Goal: Ask a question

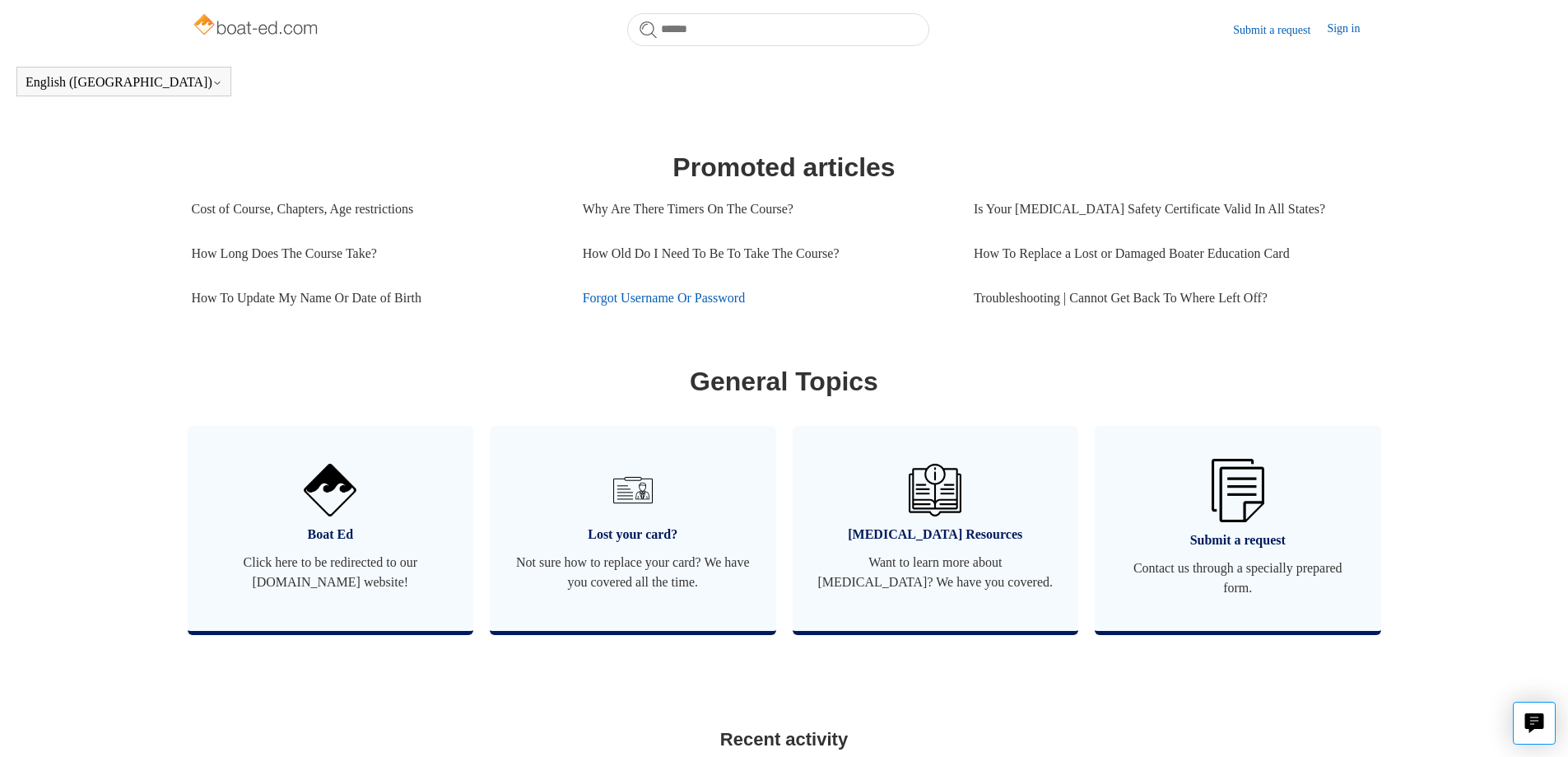
scroll to position [727, 0]
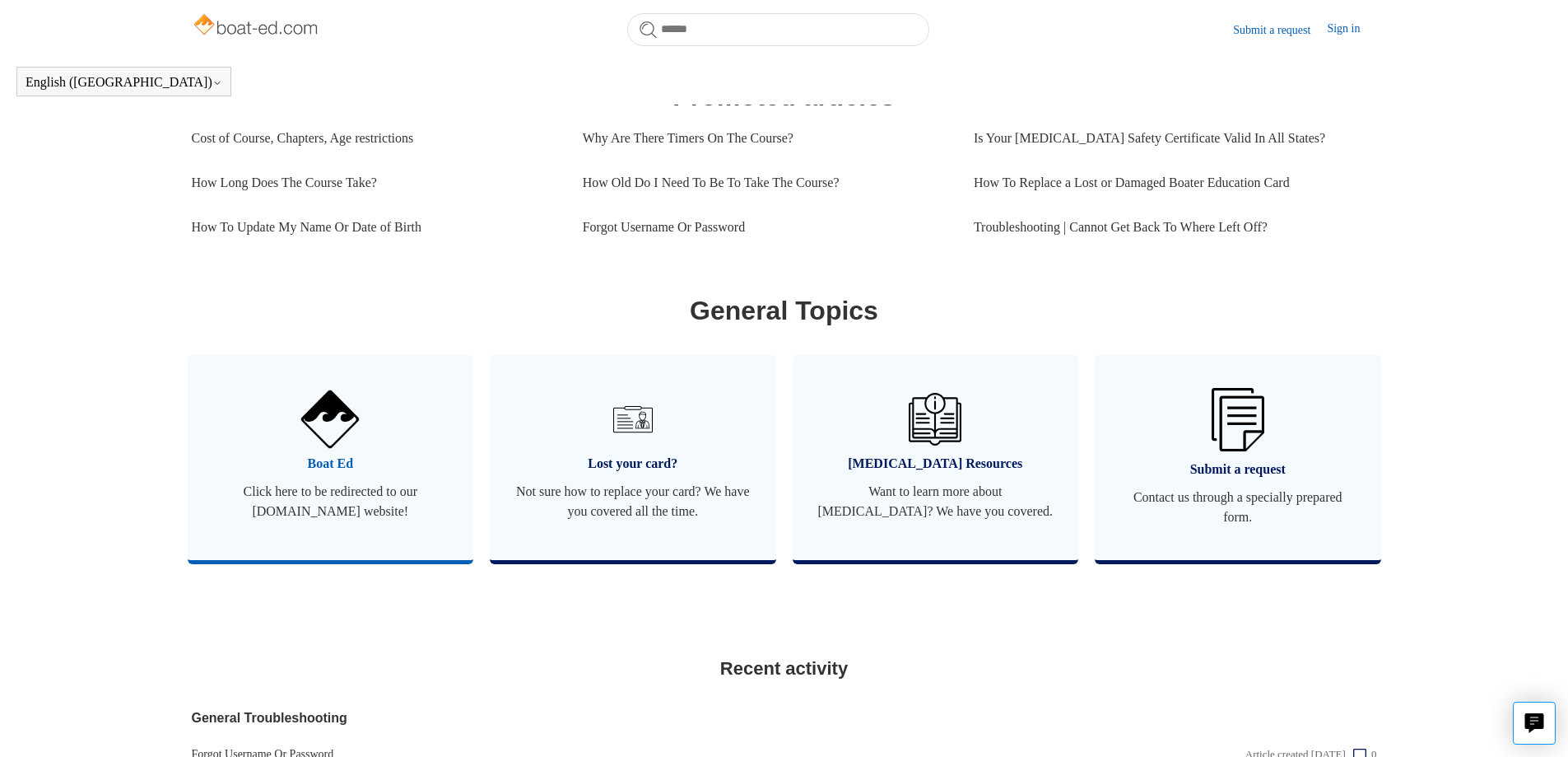
click at [322, 515] on span "Click here to be redirected to our [DOMAIN_NAME] website!" at bounding box center [330, 501] width 237 height 39
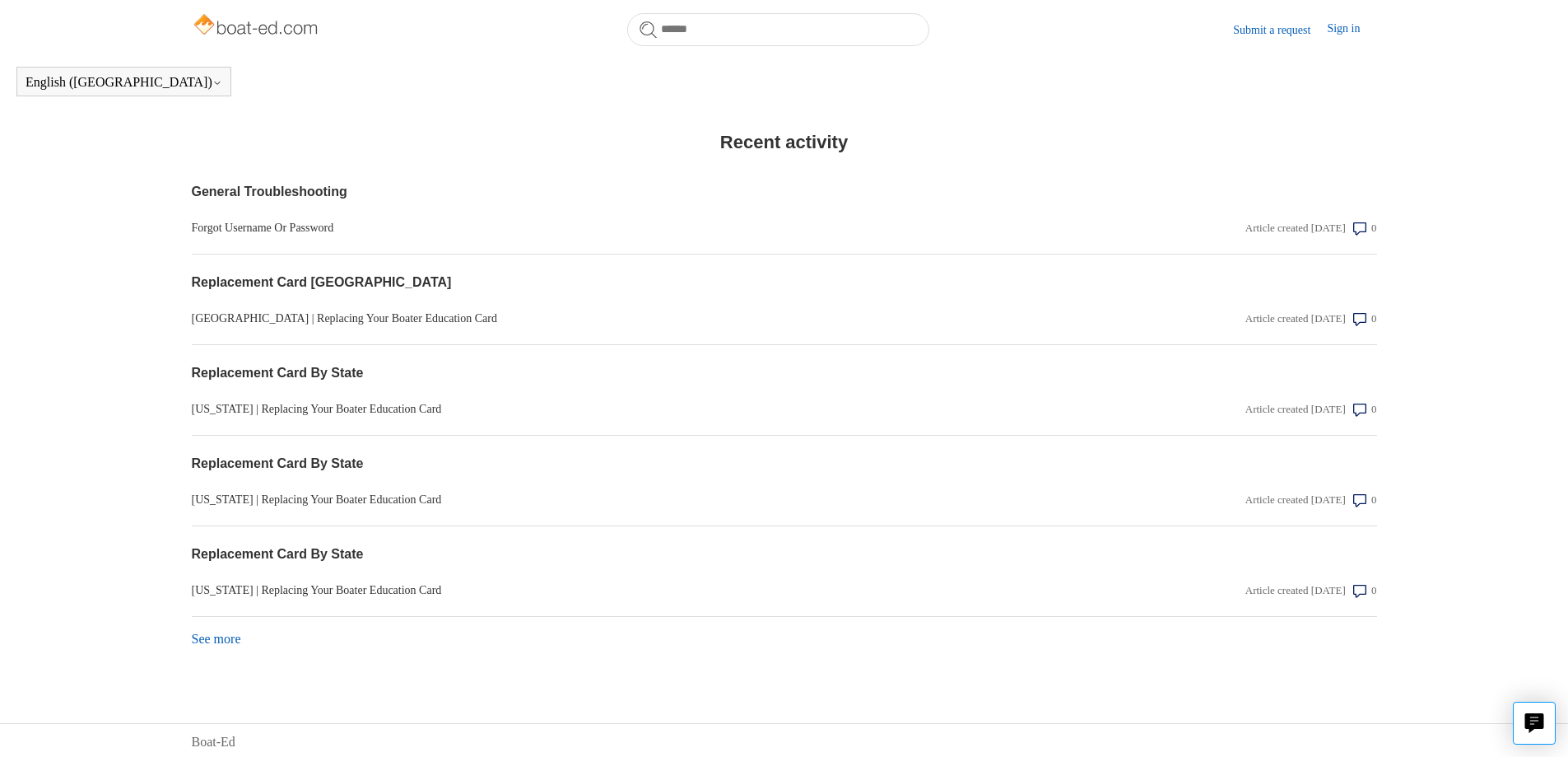
scroll to position [1276, 0]
click at [208, 635] on link "See more items from recent activity" at bounding box center [216, 635] width 49 height 14
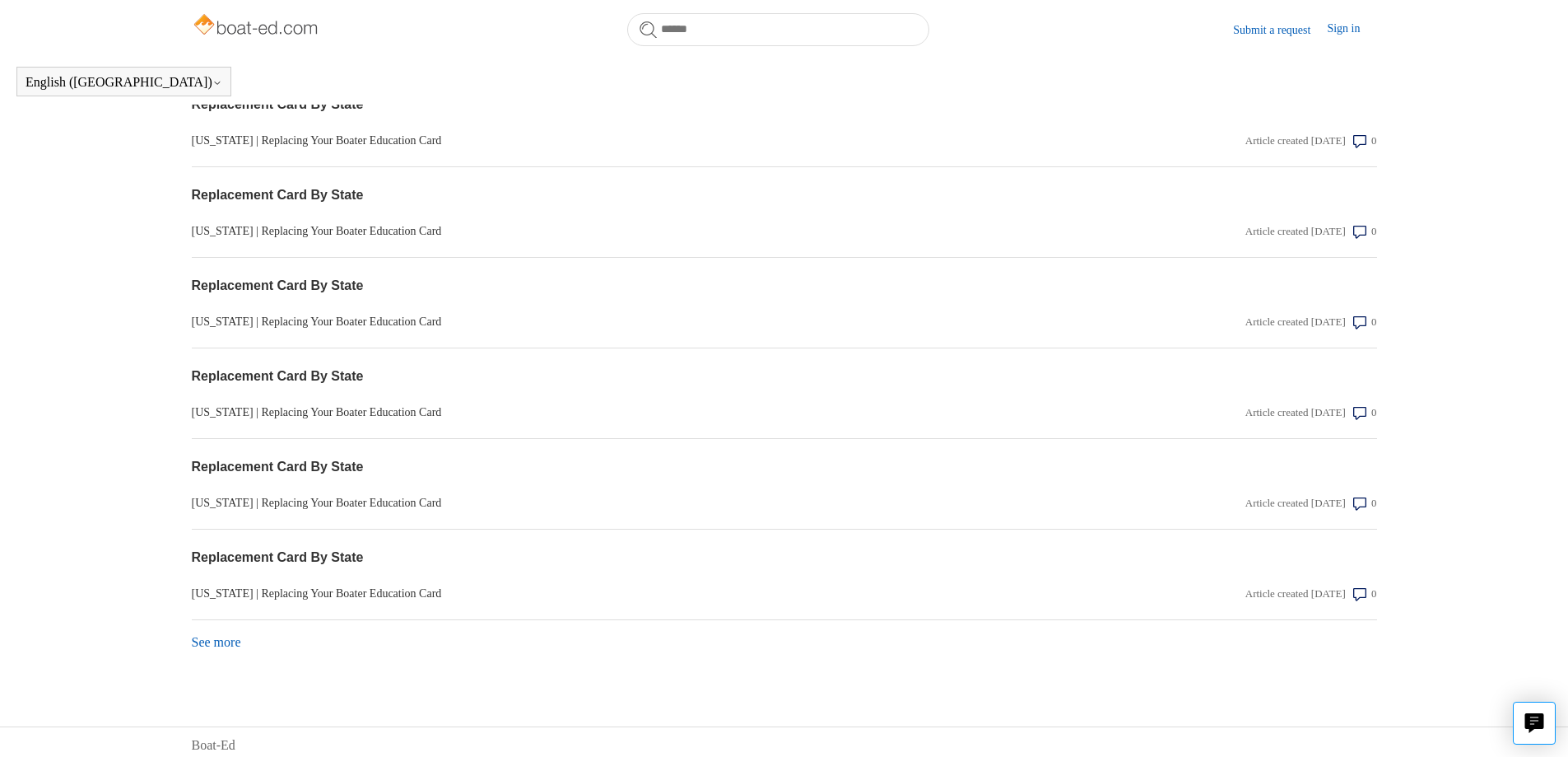
scroll to position [1729, 0]
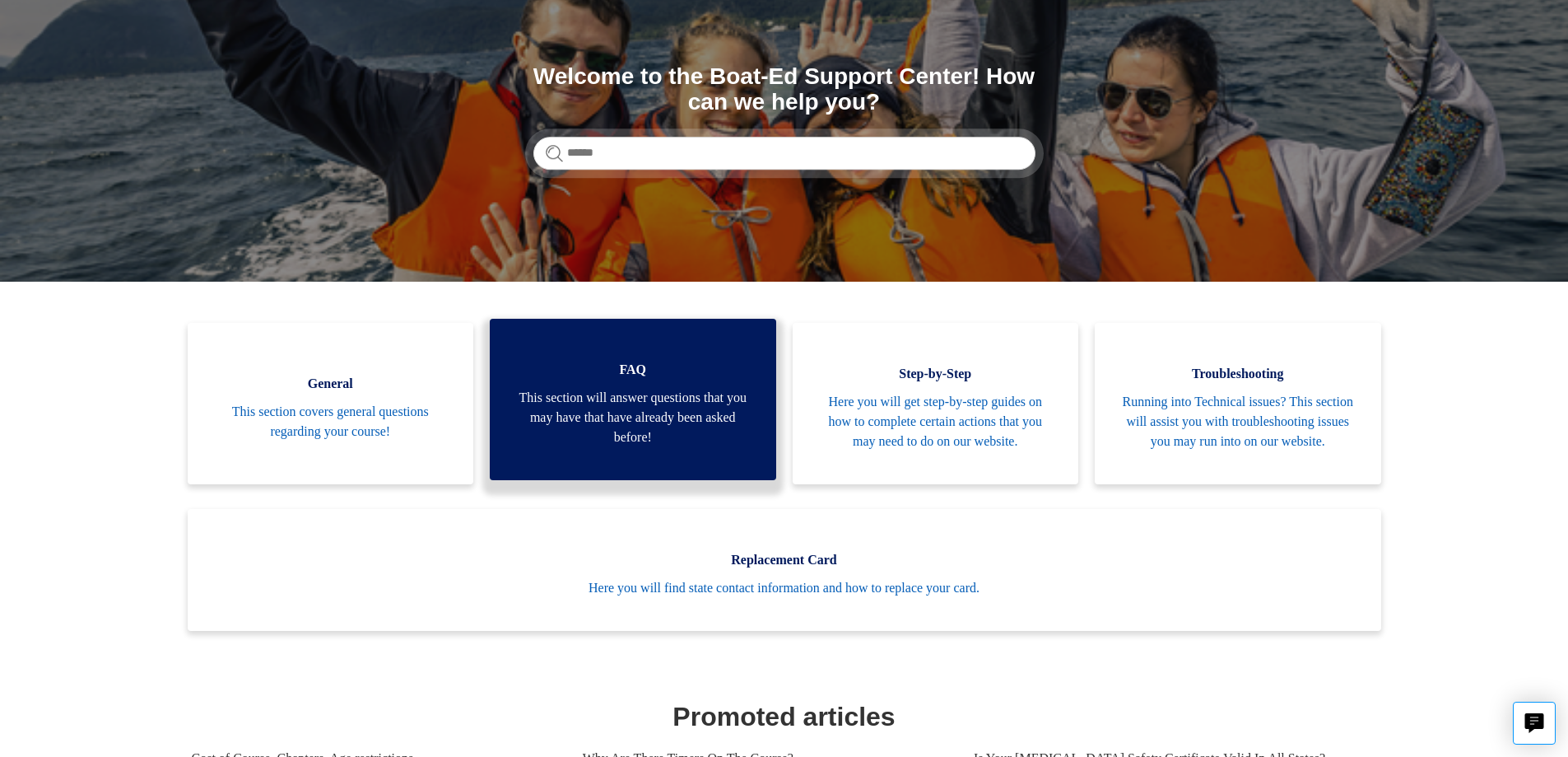
scroll to position [165, 0]
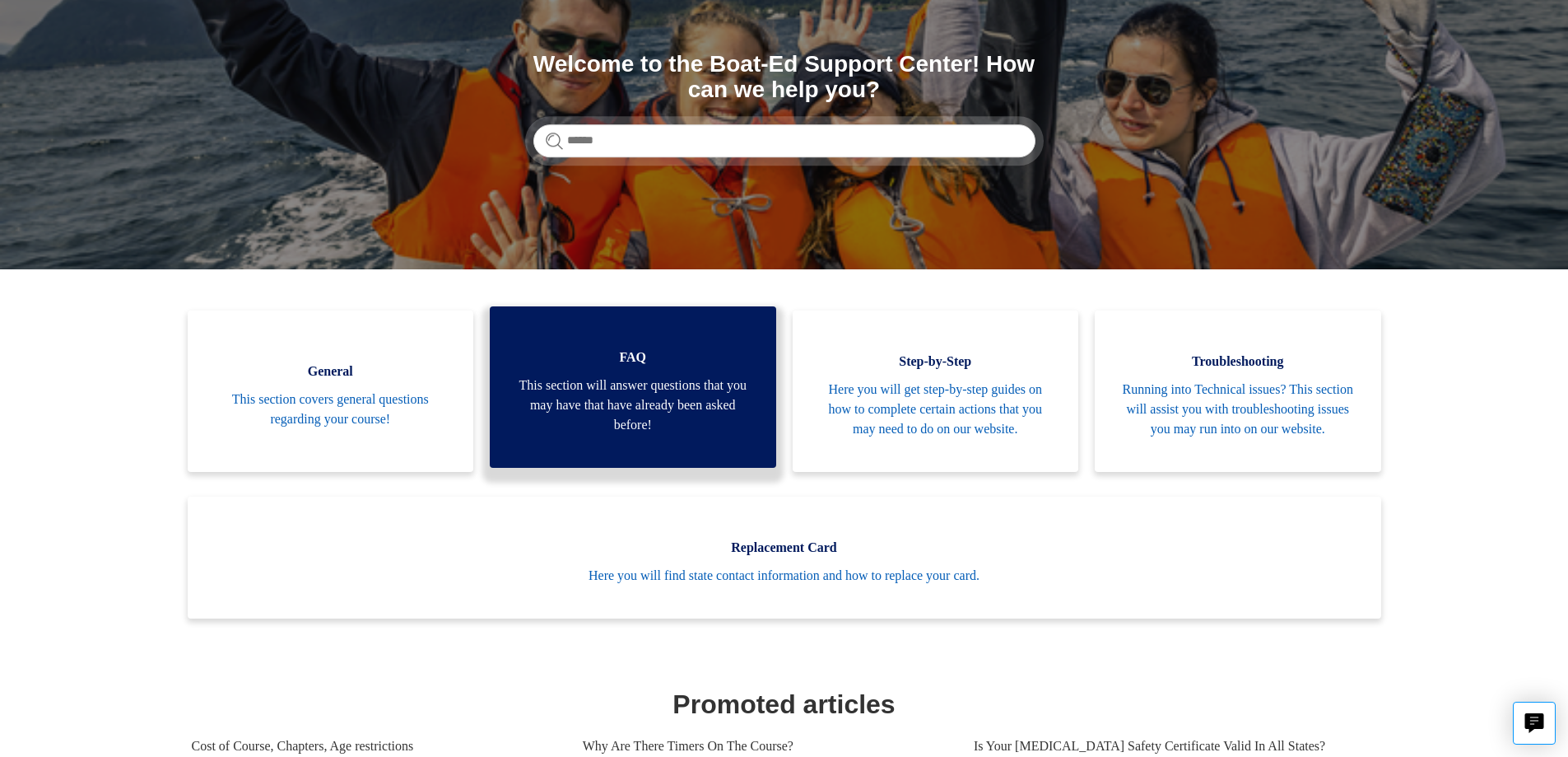
click at [640, 419] on span "This section will answer questions that you may have that have already been ask…" at bounding box center [632, 405] width 237 height 59
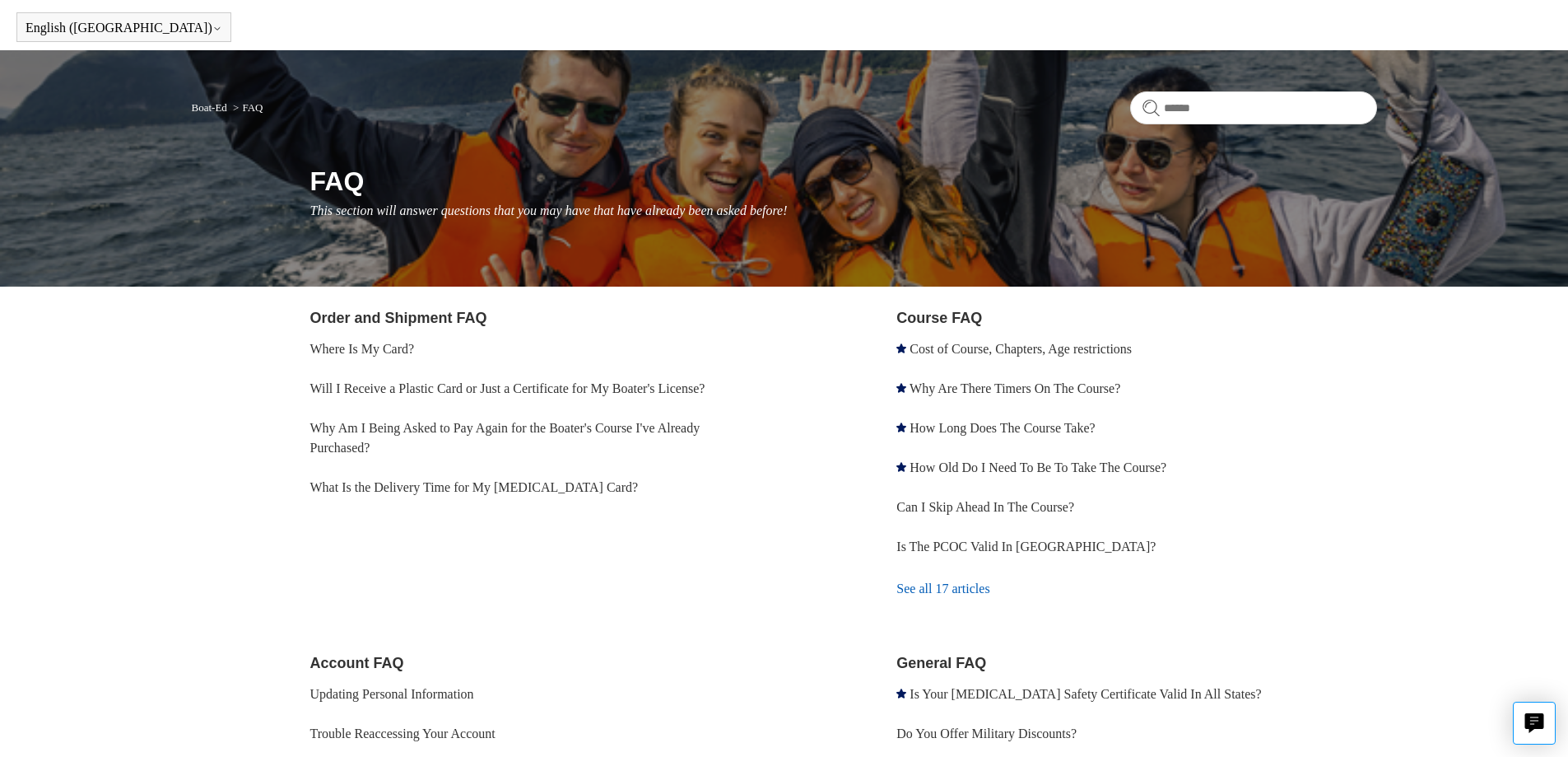
scroll to position [55, 0]
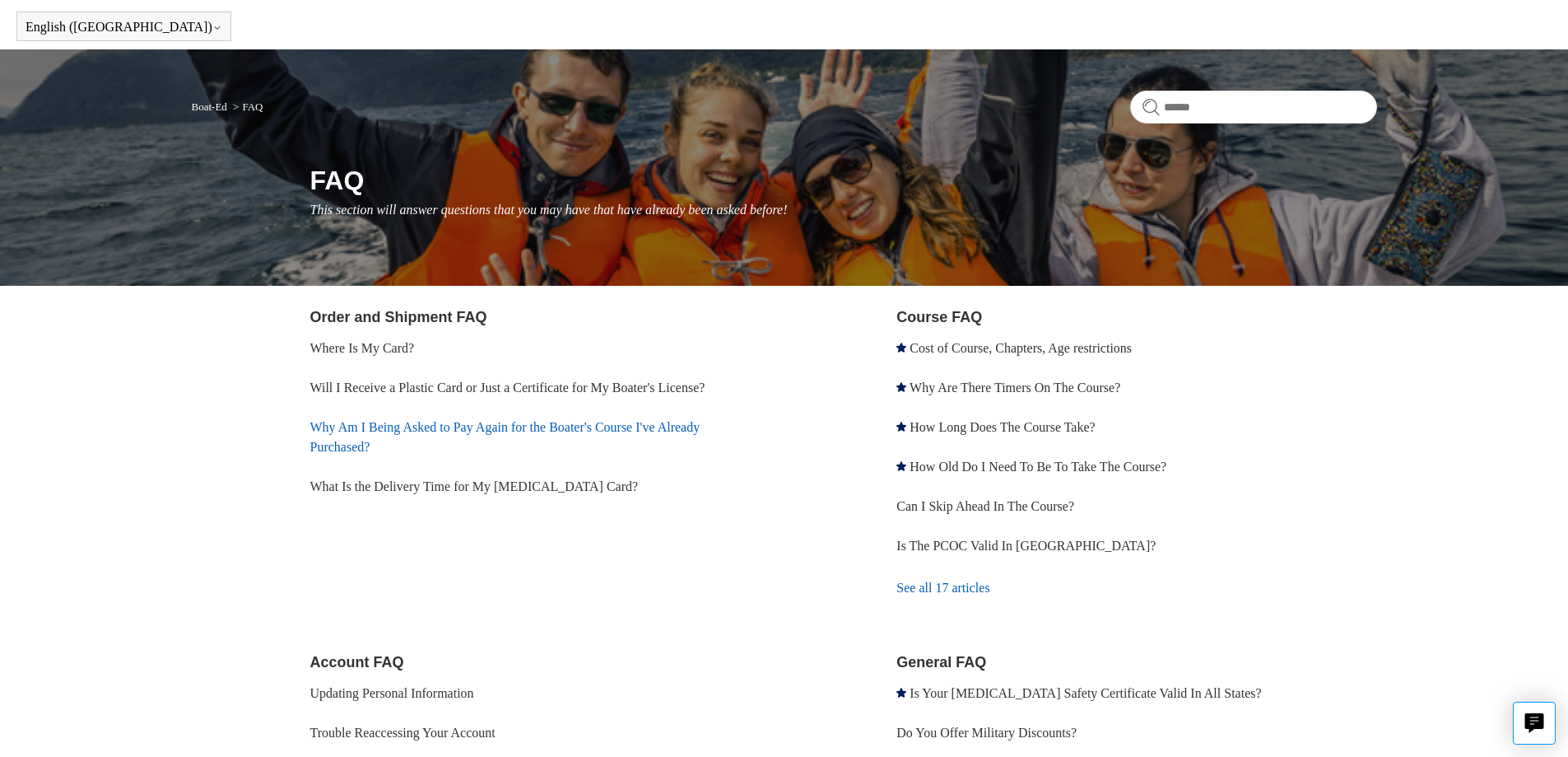
click at [413, 425] on link "Why Am I Being Asked to Pay Again for the Boater's Course I've Already Purchase…" at bounding box center [505, 437] width 390 height 34
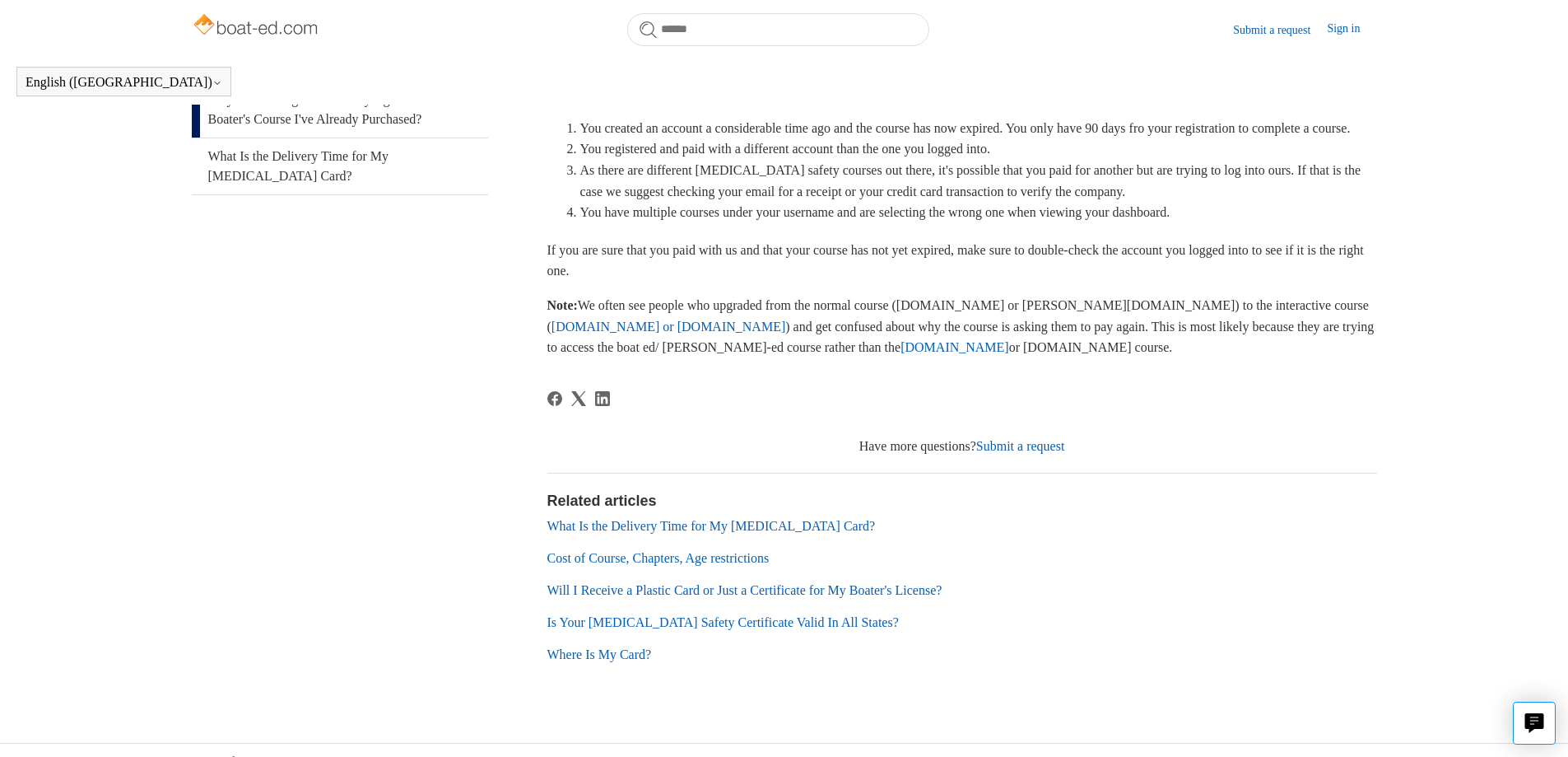
scroll to position [338, 0]
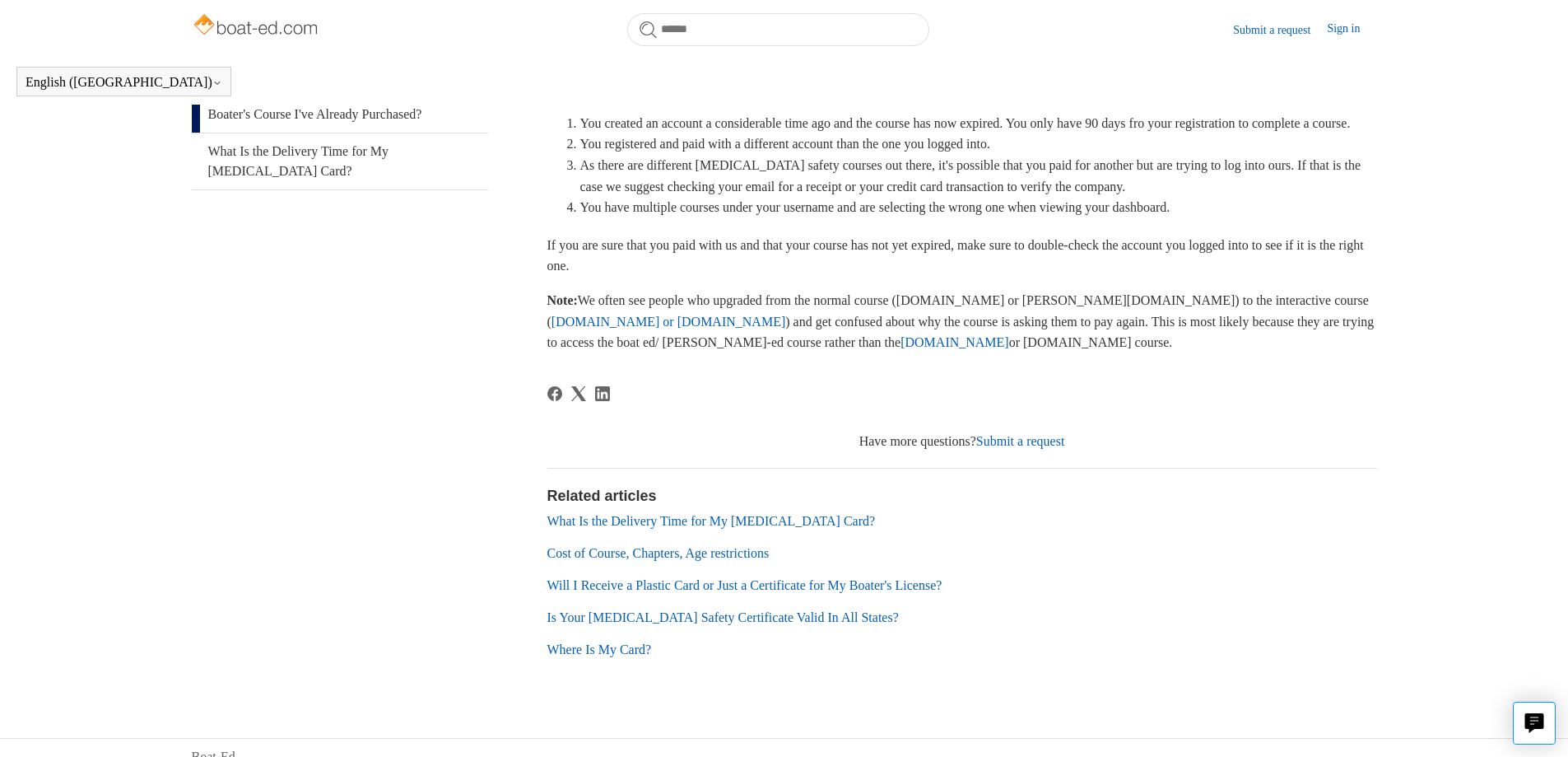
click at [1035, 448] on link "Submit a request" at bounding box center [1021, 441] width 89 height 14
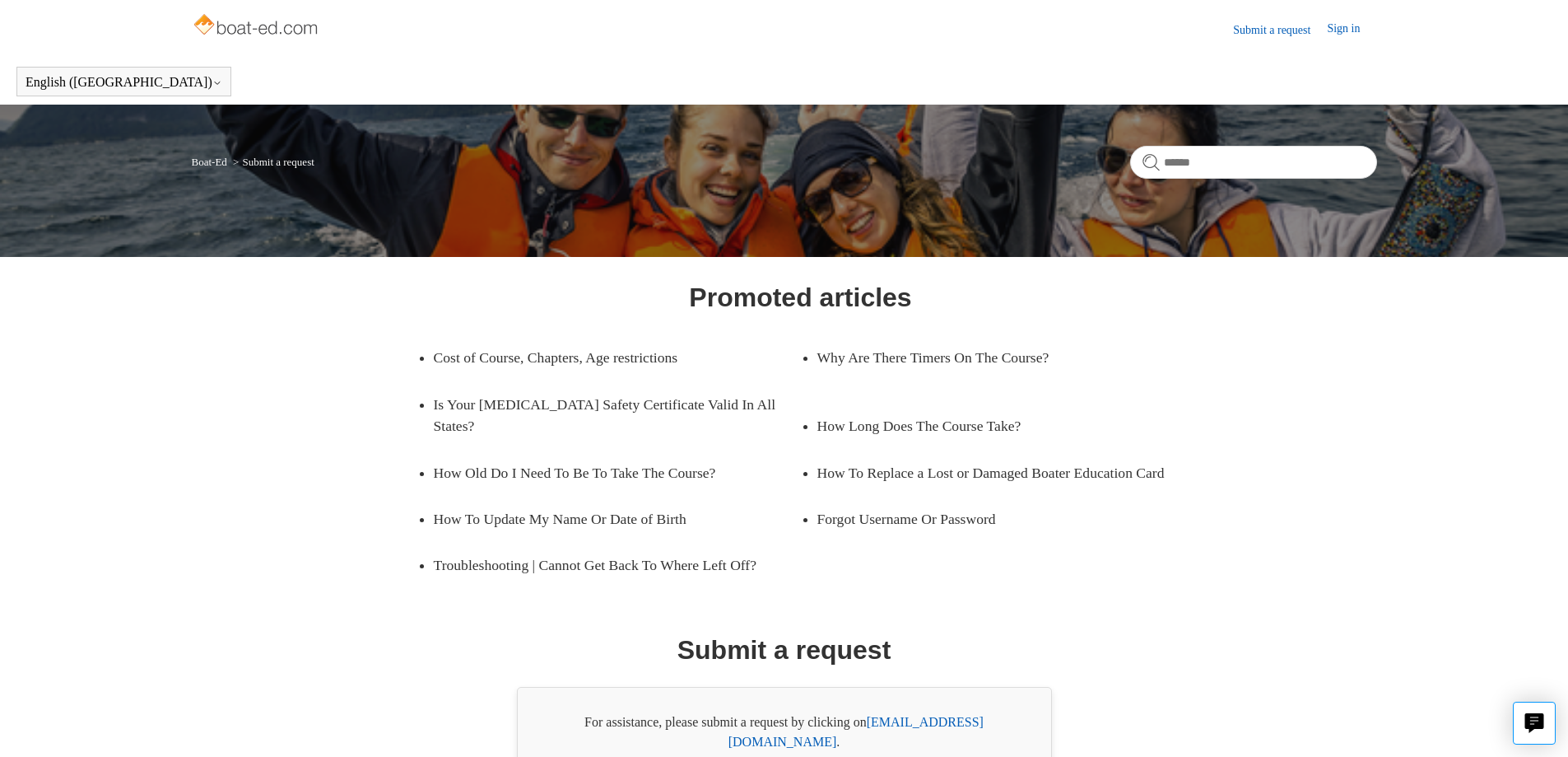
scroll to position [88, 0]
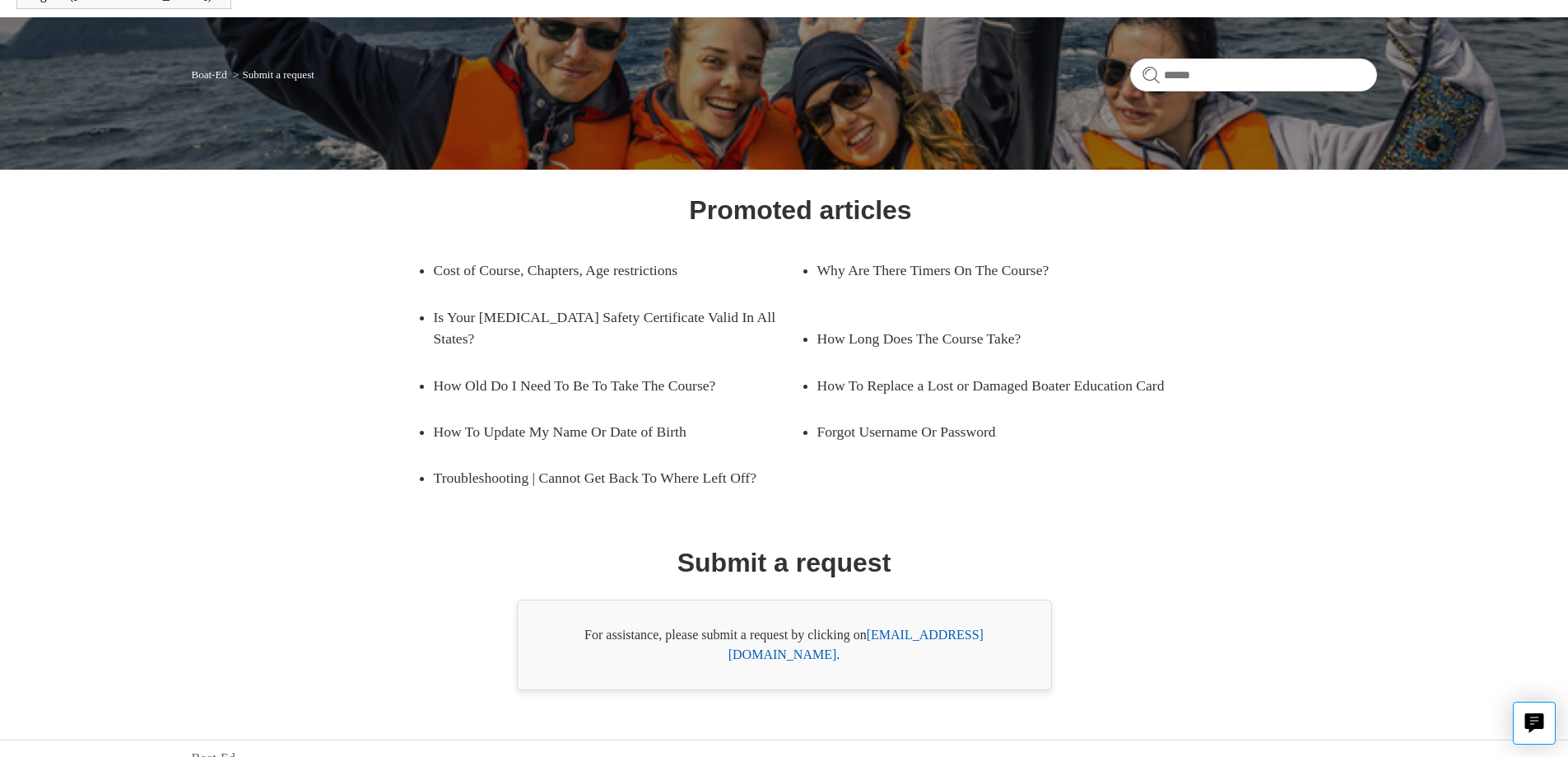
click at [950, 636] on link "[EMAIL_ADDRESS][DOMAIN_NAME]" at bounding box center [856, 644] width 255 height 34
click at [914, 636] on link "[EMAIL_ADDRESS][DOMAIN_NAME]" at bounding box center [856, 644] width 255 height 34
drag, startPoint x: 1006, startPoint y: 633, endPoint x: 851, endPoint y: 634, distance: 155.0
click at [853, 634] on div "For assistance, please submit a request by clicking on [EMAIL_ADDRESS][DOMAIN_N…" at bounding box center [784, 644] width 535 height 90
click at [865, 564] on h1 "Submit a request" at bounding box center [784, 563] width 214 height 39
